Goal: Information Seeking & Learning: Find specific fact

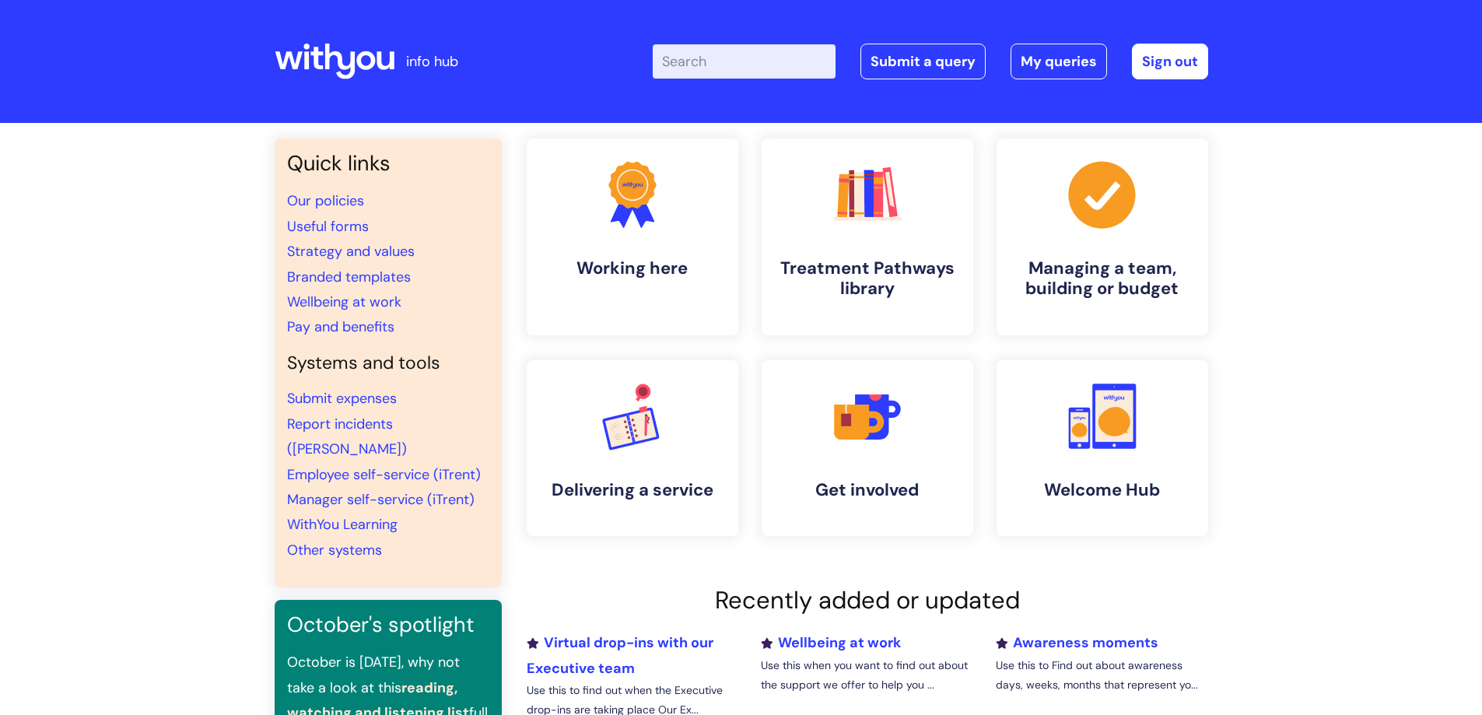
click at [808, 58] on input "Enter your search term here..." at bounding box center [744, 61] width 183 height 34
type input "r"
type input "leaving"
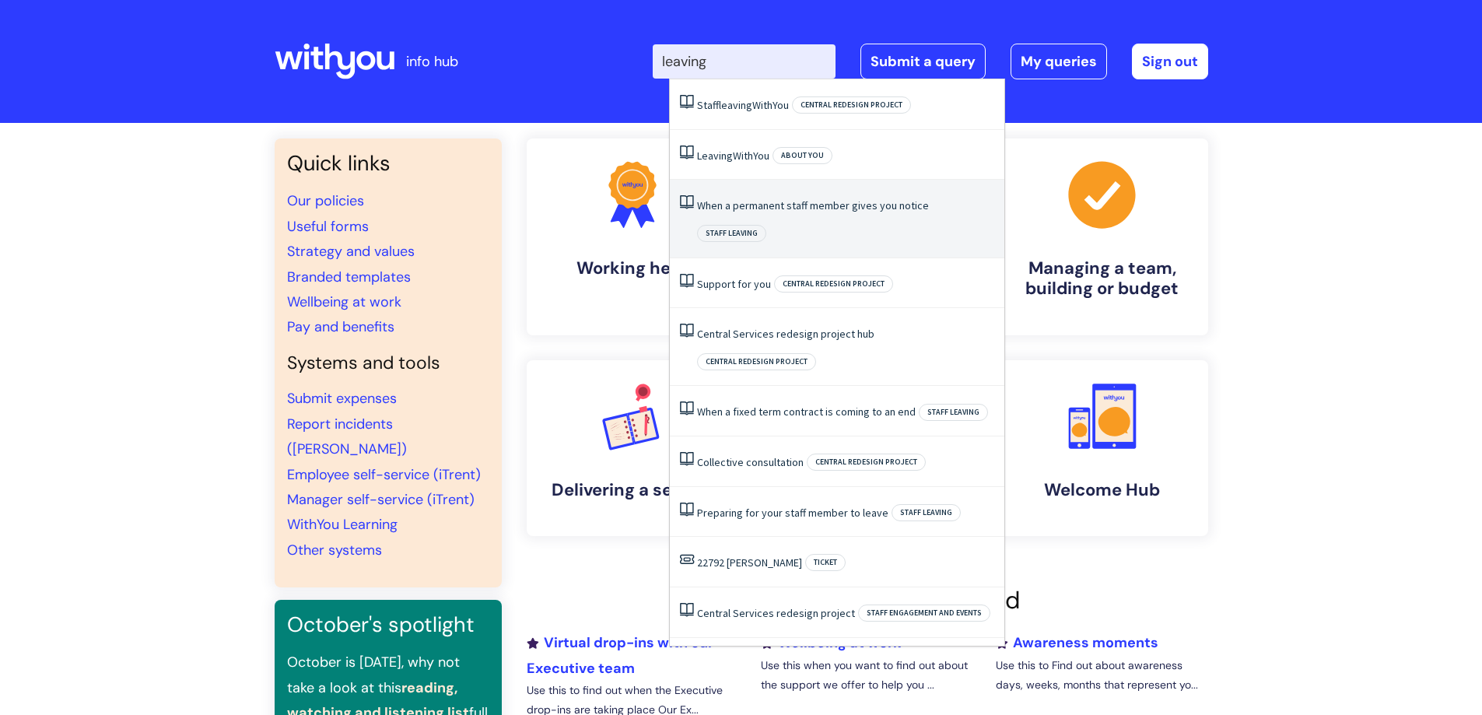
click at [740, 210] on link "When a permanent staff member gives you notice" at bounding box center [813, 205] width 232 height 14
